Goal: Transaction & Acquisition: Obtain resource

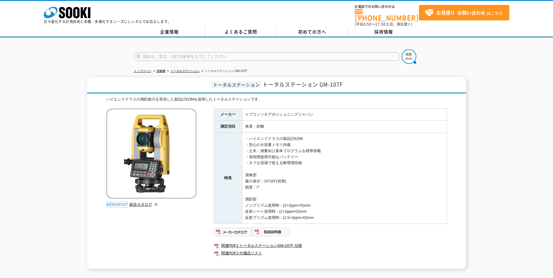
scroll to position [70, 0]
